Goal: Transaction & Acquisition: Purchase product/service

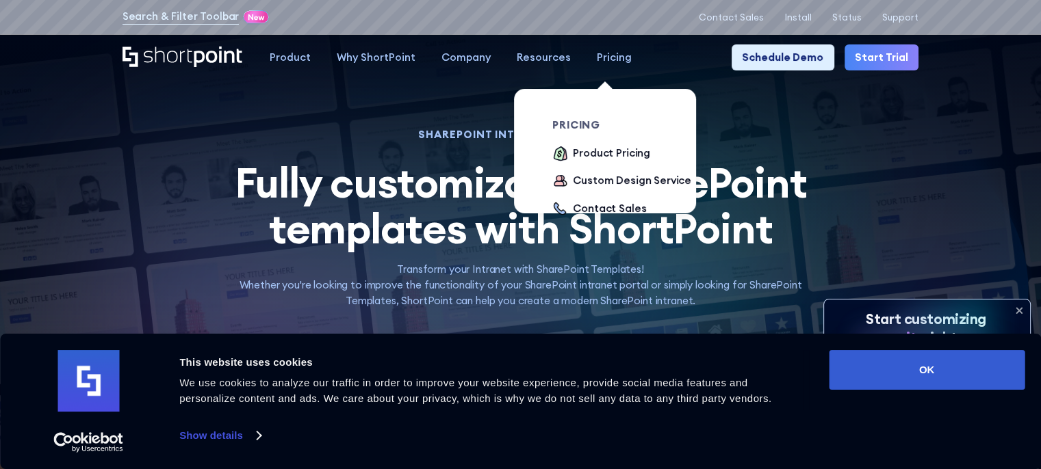
click at [608, 58] on div "Pricing" at bounding box center [614, 58] width 35 height 16
click at [604, 63] on div "Pricing" at bounding box center [614, 58] width 35 height 16
click at [614, 214] on div "Contact Sales" at bounding box center [609, 209] width 73 height 16
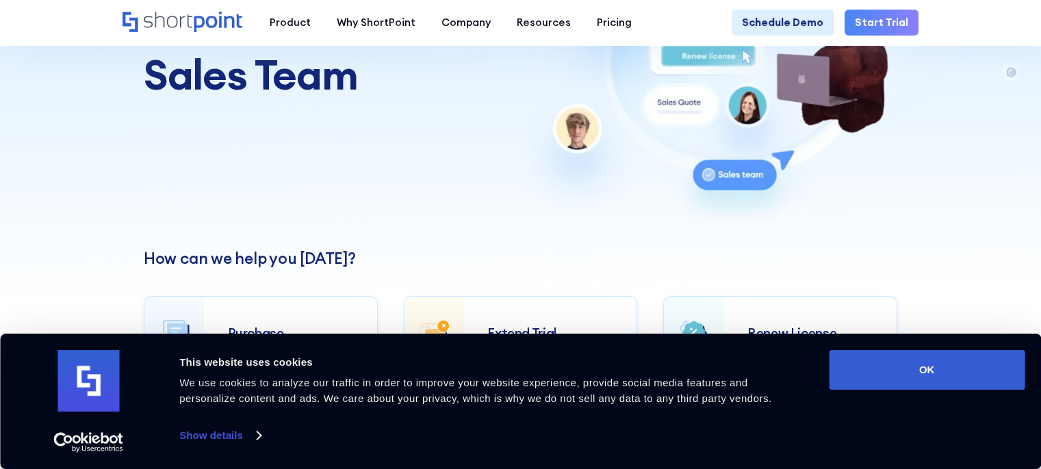
scroll to position [205, 0]
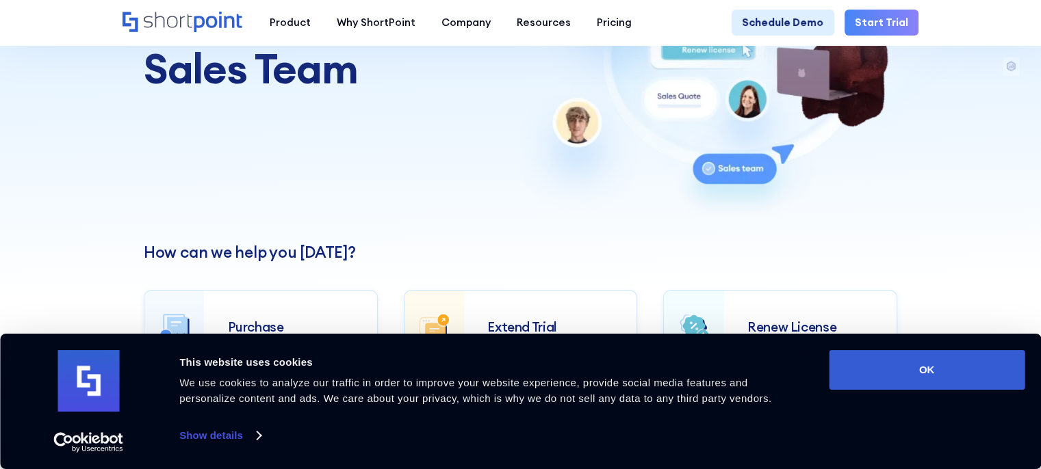
click at [921, 370] on button "OK" at bounding box center [926, 370] width 196 height 40
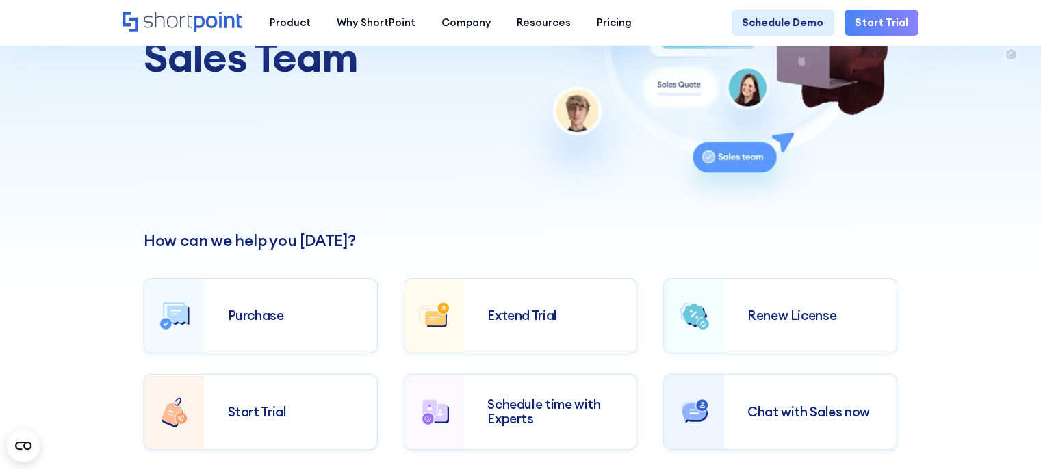
scroll to position [181, 0]
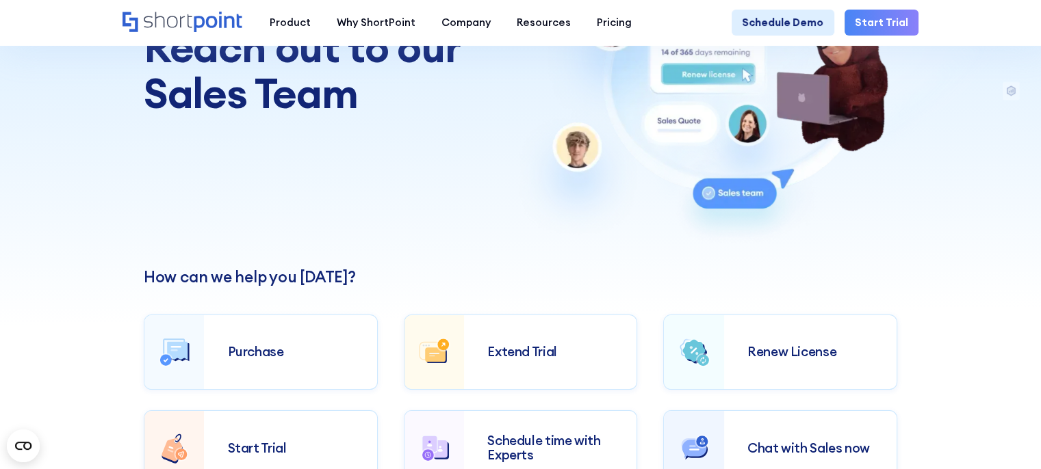
click at [306, 345] on div "Purchase" at bounding box center [291, 352] width 126 height 14
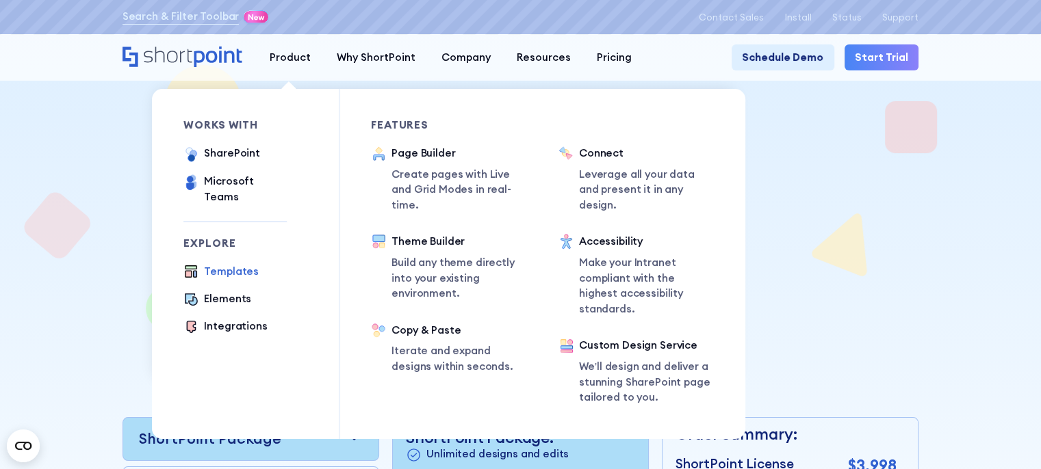
click at [229, 265] on div "Templates" at bounding box center [231, 272] width 55 height 16
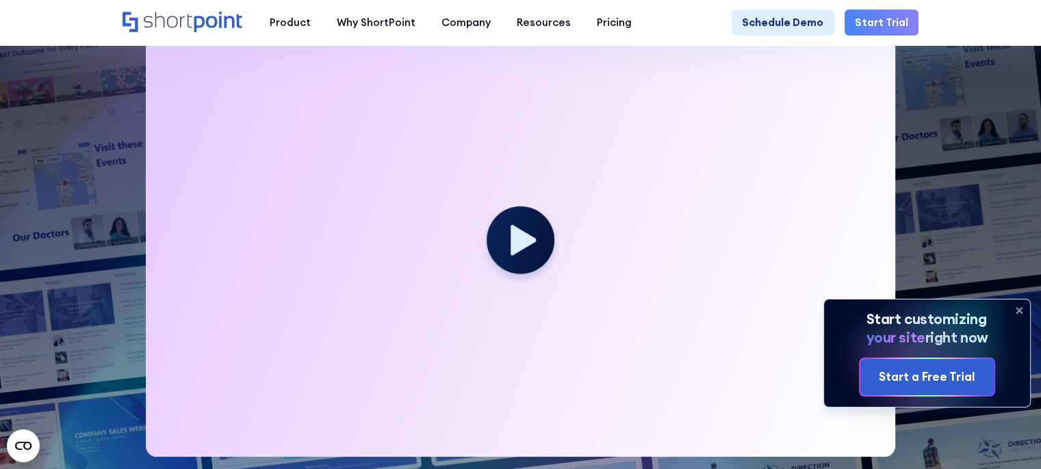
scroll to position [369, 0]
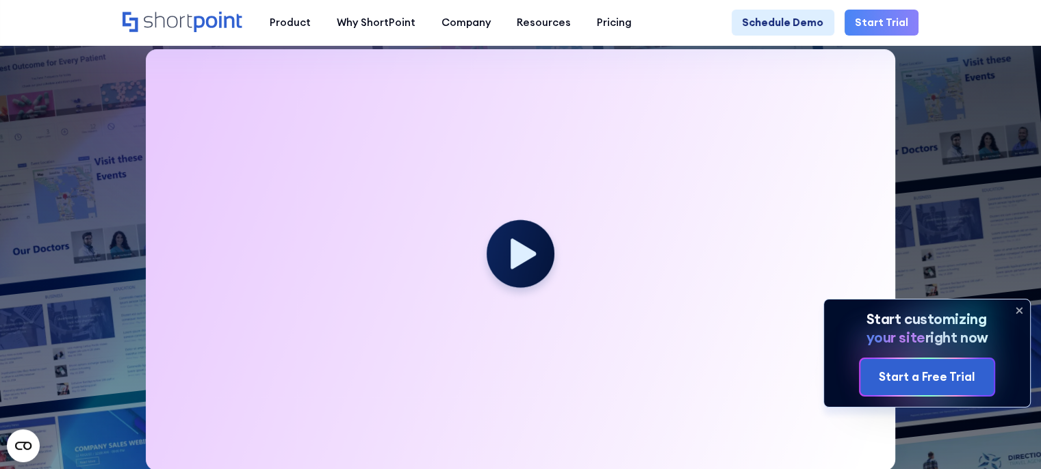
click at [657, 371] on div at bounding box center [520, 259] width 749 height 421
click at [527, 255] on icon at bounding box center [522, 254] width 25 height 31
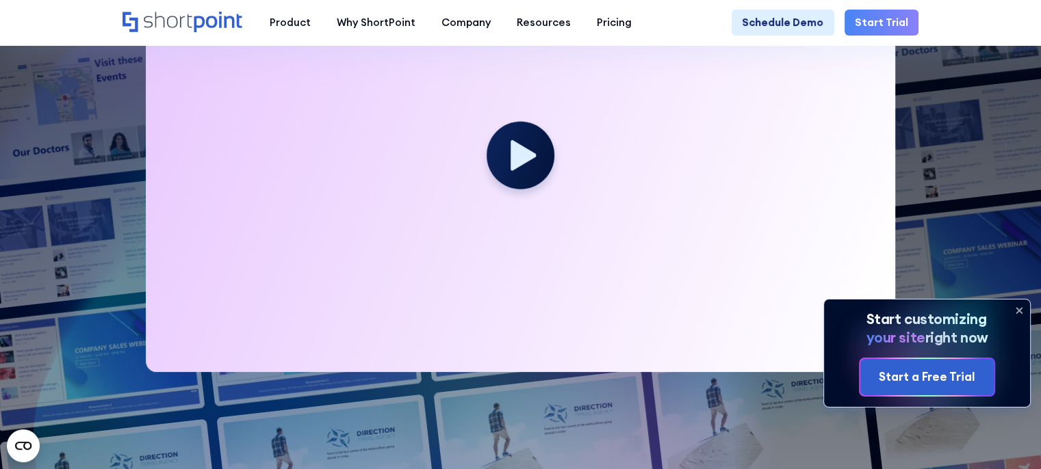
scroll to position [460, 0]
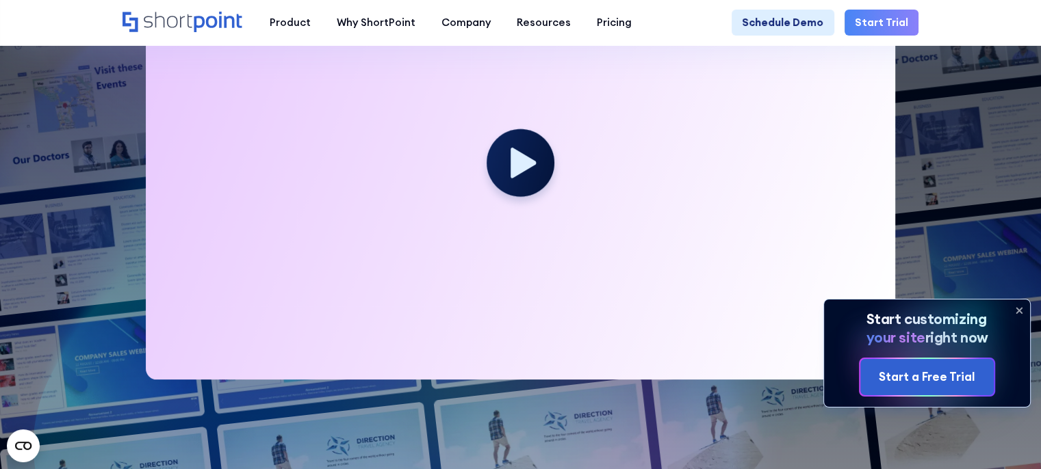
click at [588, 244] on div at bounding box center [520, 168] width 749 height 421
click at [1017, 305] on icon at bounding box center [1019, 311] width 22 height 22
